Goal: Check status

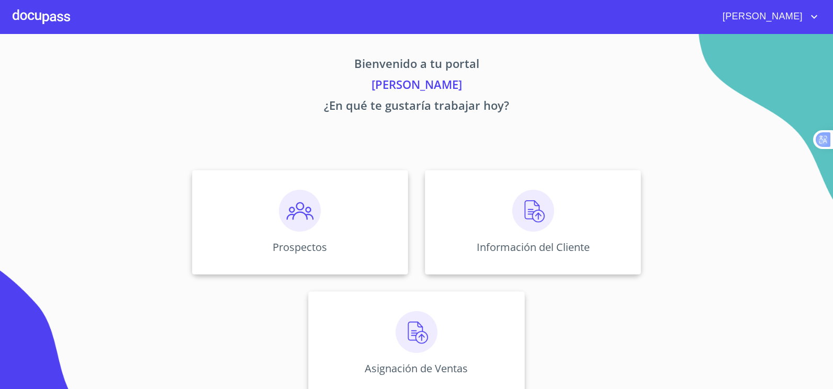
scroll to position [15, 0]
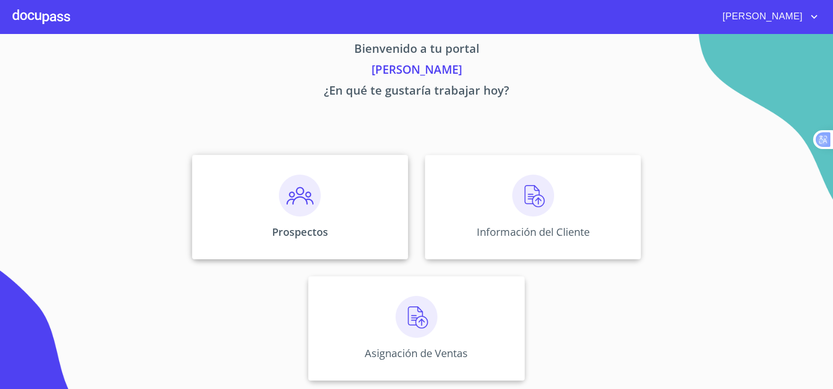
click at [306, 197] on img at bounding box center [300, 196] width 42 height 42
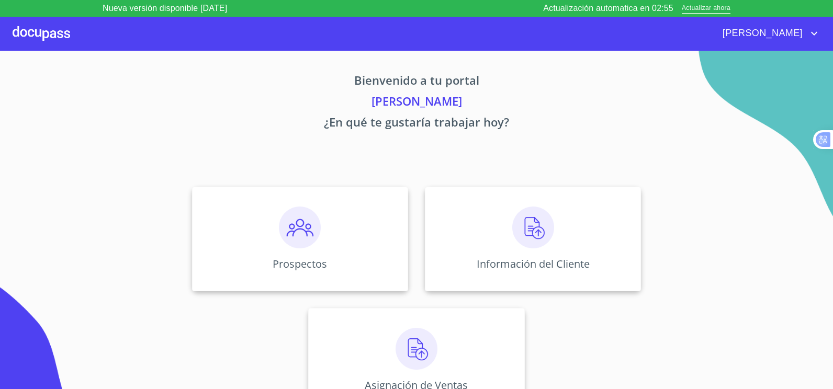
scroll to position [15, 0]
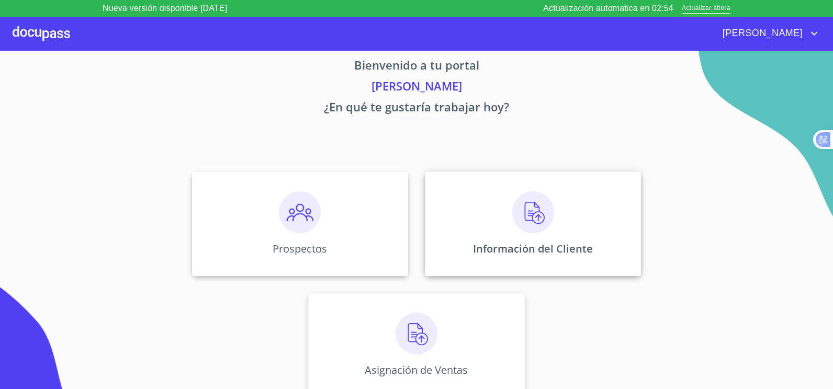
click at [490, 225] on div "Información del Cliente" at bounding box center [533, 224] width 216 height 105
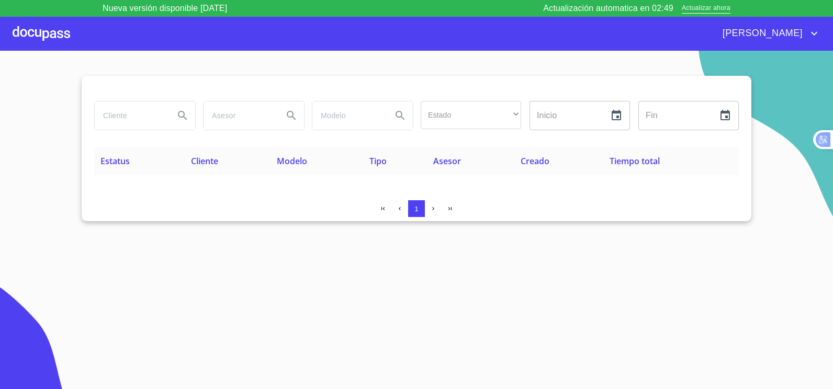
click at [115, 162] on span "Estatus" at bounding box center [114, 161] width 29 height 12
click at [150, 117] on input "search" at bounding box center [130, 116] width 71 height 28
